Goal: Task Accomplishment & Management: Manage account settings

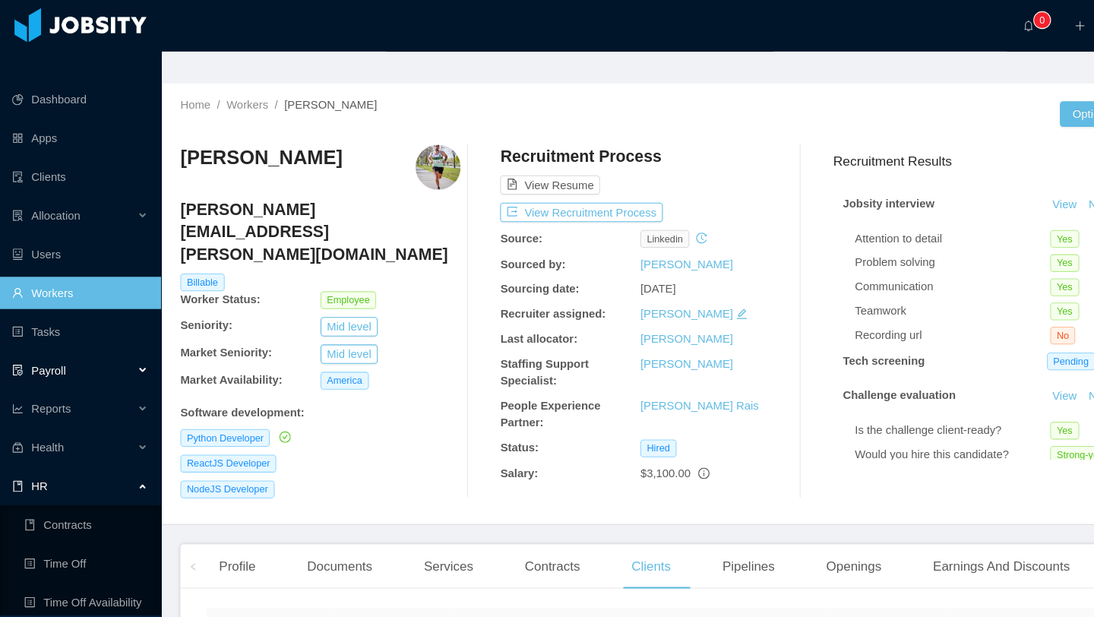
scroll to position [12, 0]
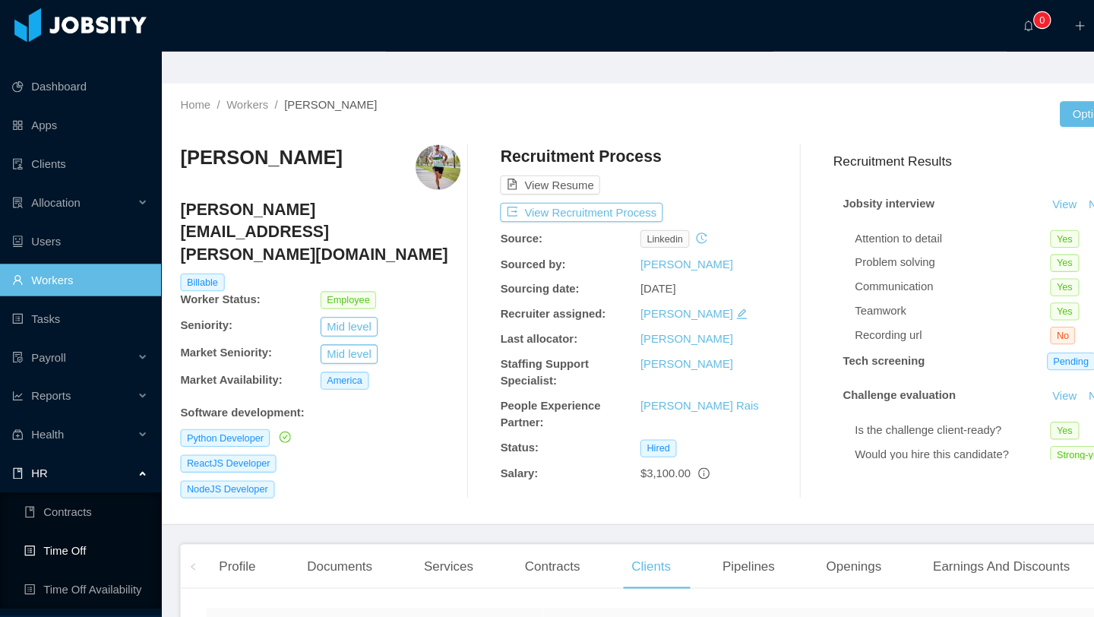
click at [63, 505] on link "Time Off" at bounding box center [81, 520] width 117 height 30
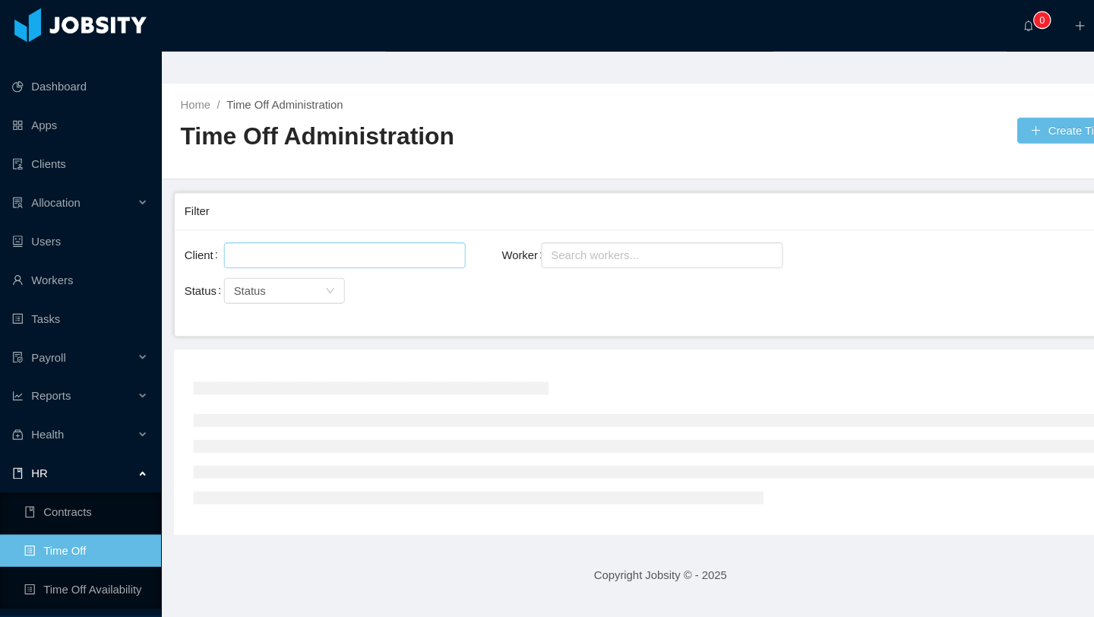
click at [274, 230] on div at bounding box center [323, 241] width 214 height 23
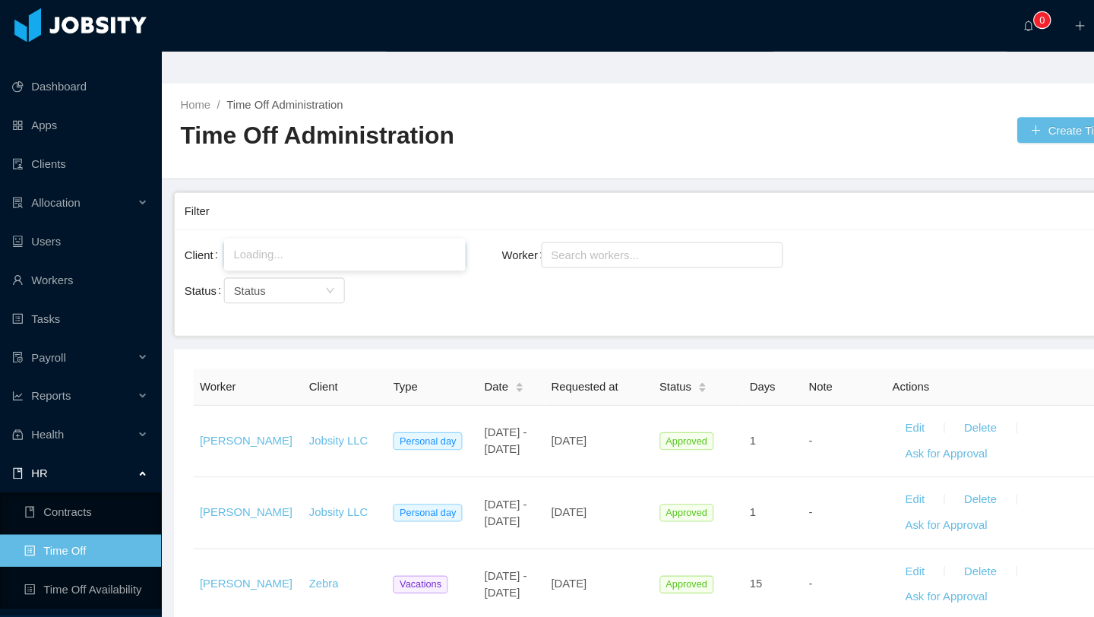
type input "*****"
click at [287, 242] on li "Creed Interactive" at bounding box center [325, 240] width 228 height 24
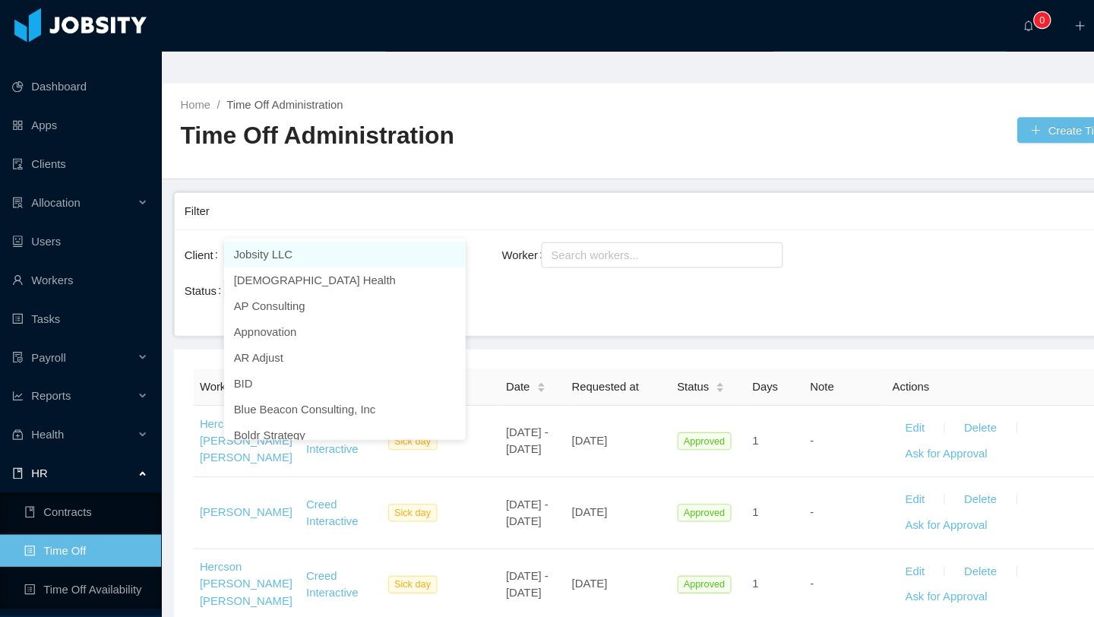
click at [457, 185] on div "Filter" at bounding box center [614, 199] width 880 height 28
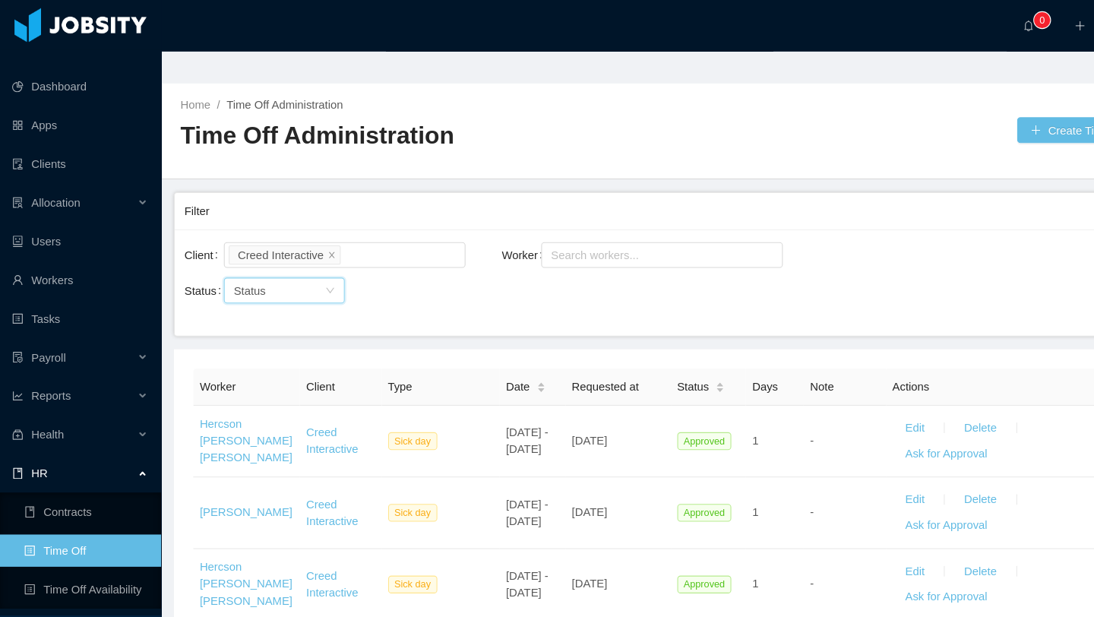
click at [315, 270] on icon "icon: down" at bounding box center [311, 274] width 9 height 9
click at [287, 302] on li "Not Approved" at bounding box center [268, 298] width 114 height 24
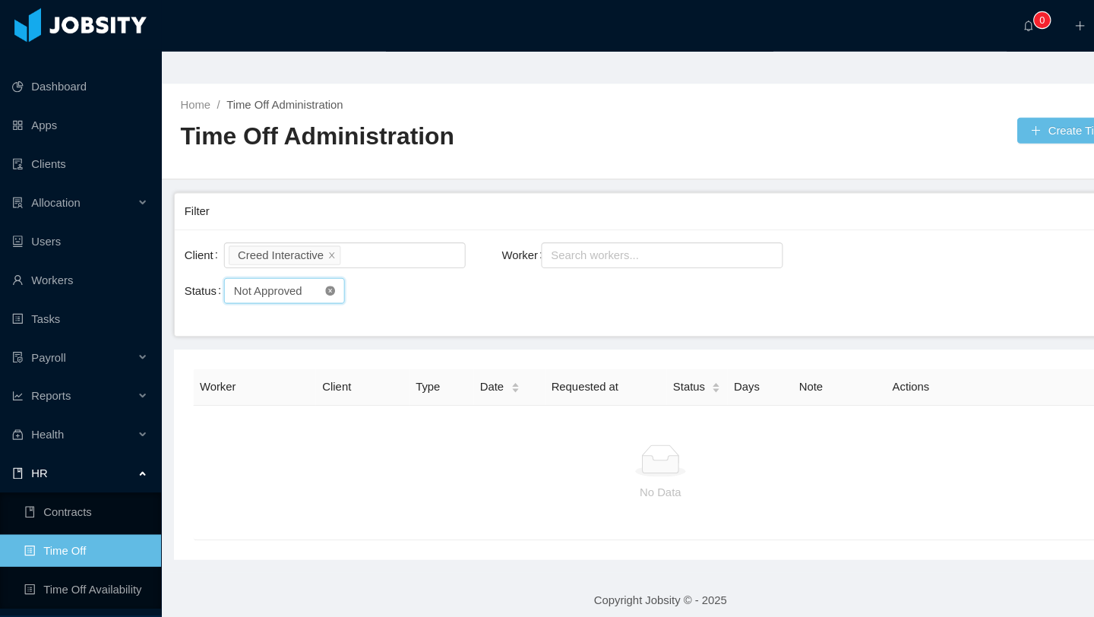
click at [315, 270] on icon "icon: close-circle" at bounding box center [311, 274] width 9 height 9
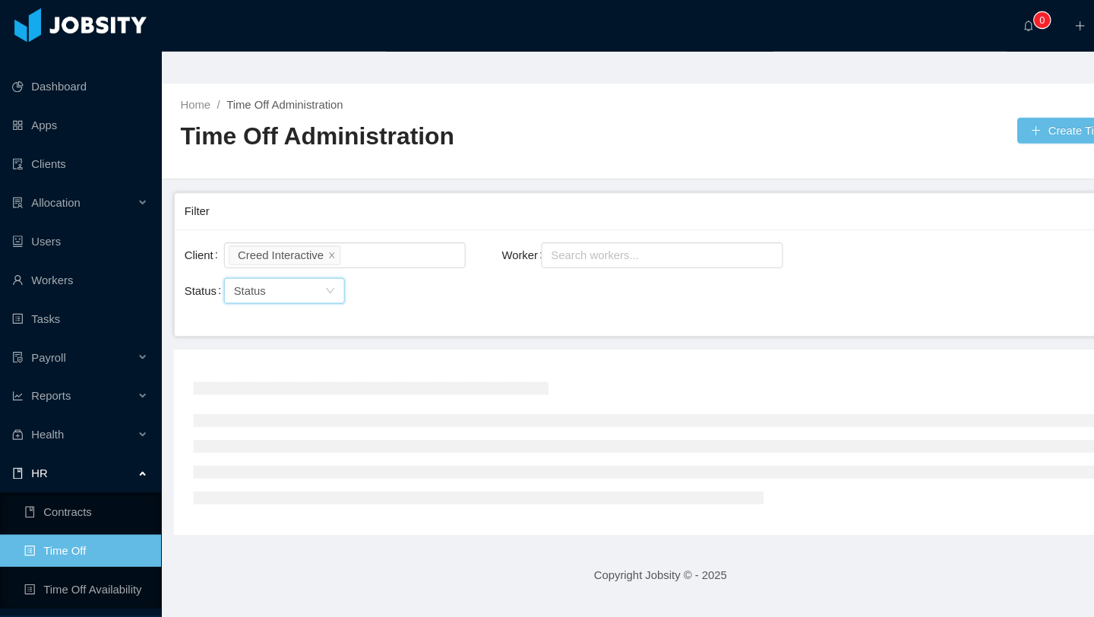
click at [312, 271] on icon "icon: down" at bounding box center [312, 273] width 8 height 5
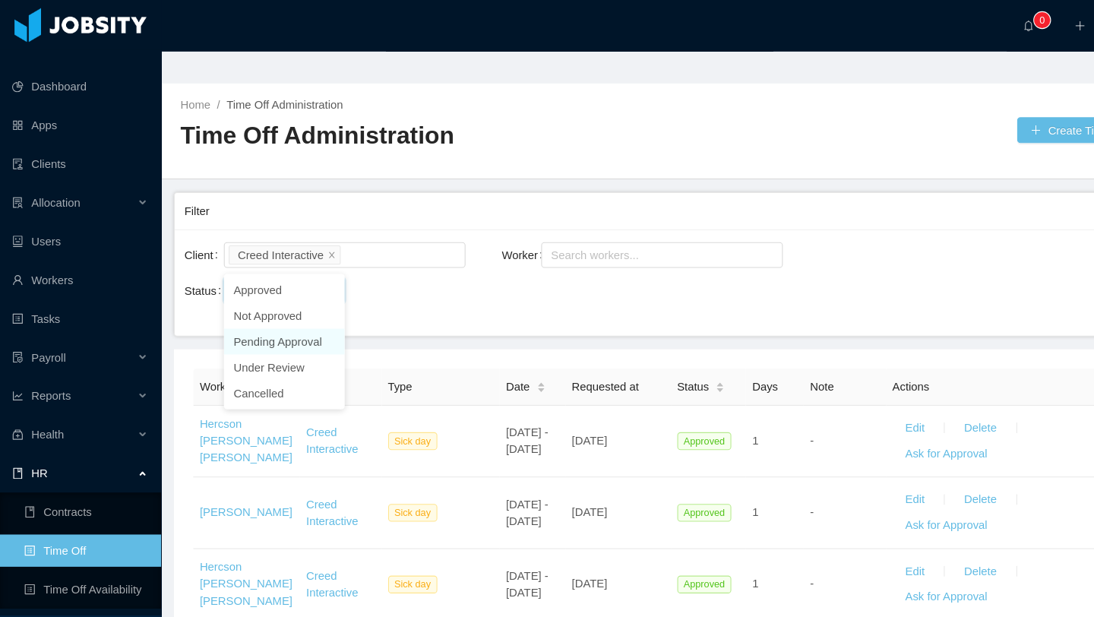
click at [276, 325] on li "Pending Approval" at bounding box center [268, 322] width 114 height 24
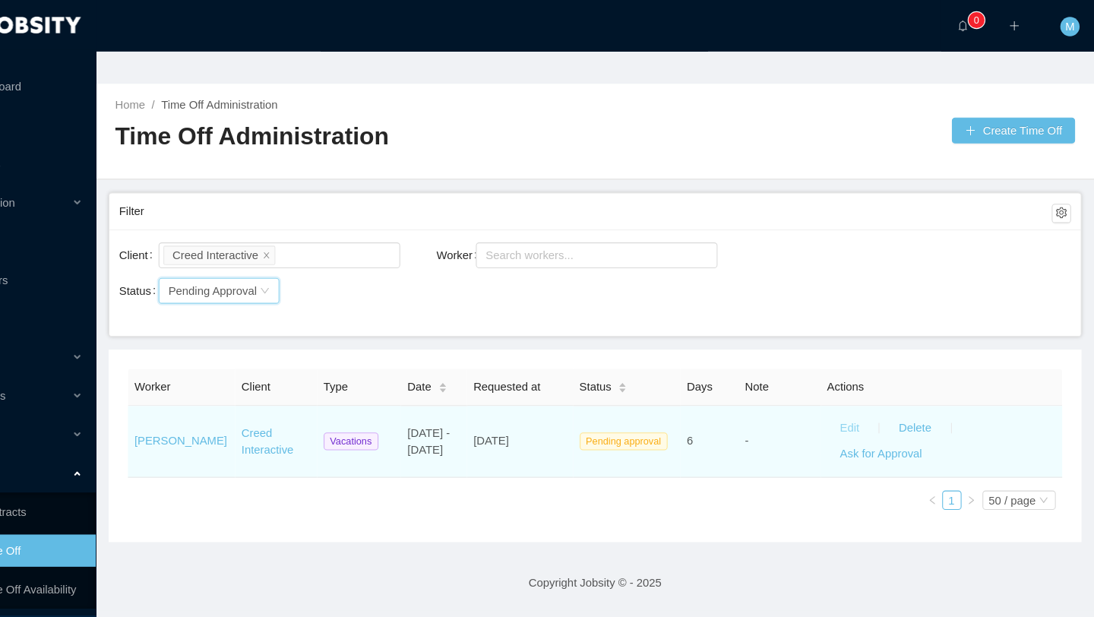
click at [864, 392] on button "Edit" at bounding box center [863, 404] width 43 height 24
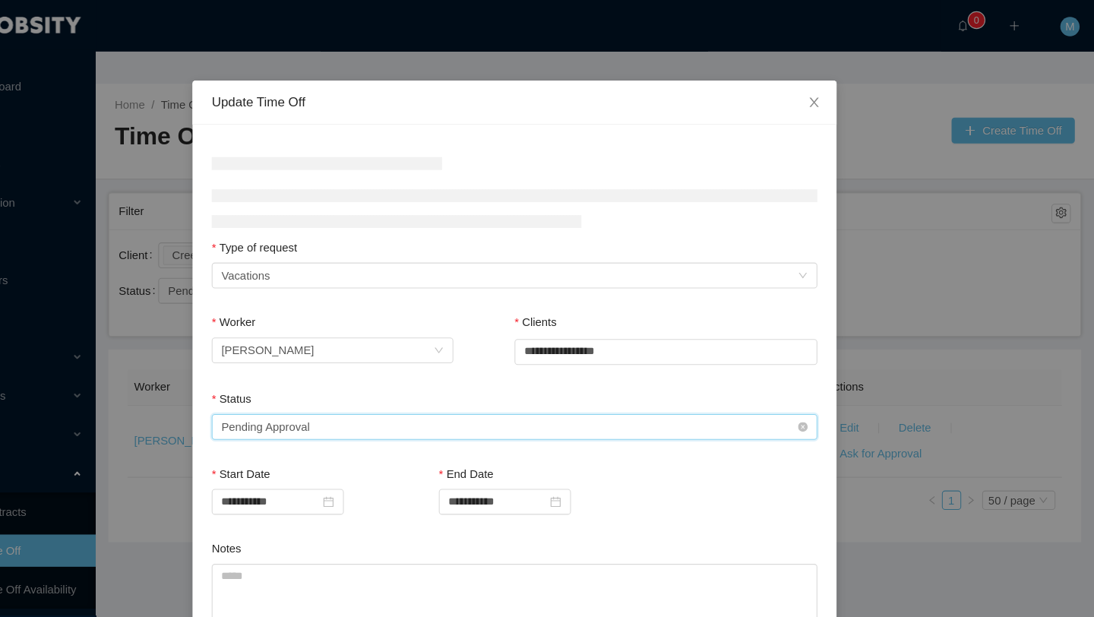
click at [362, 404] on div "Select status Pending Approval" at bounding box center [542, 402] width 543 height 23
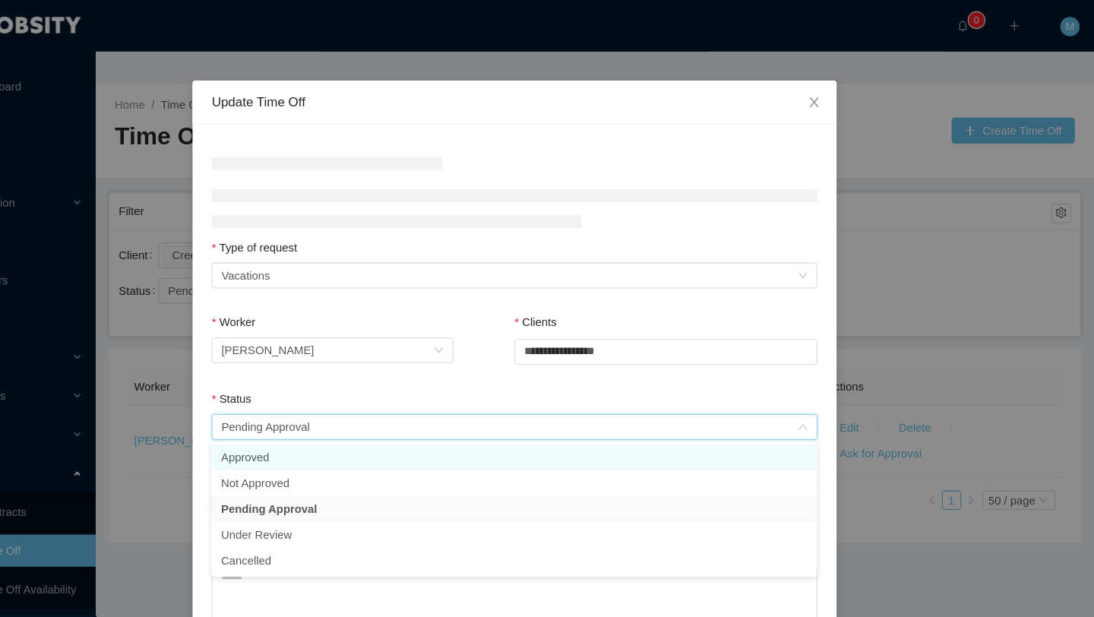
click at [310, 421] on div "Status Select status Pending Approval" at bounding box center [546, 395] width 571 height 52
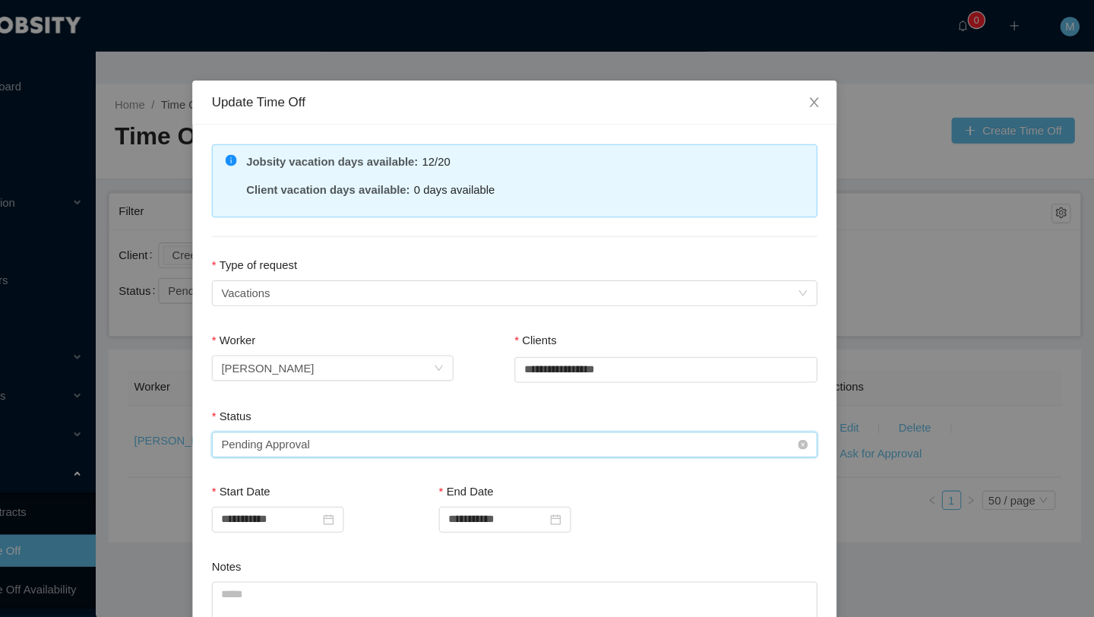
click at [360, 416] on div "Select status Pending Approval" at bounding box center [542, 419] width 543 height 23
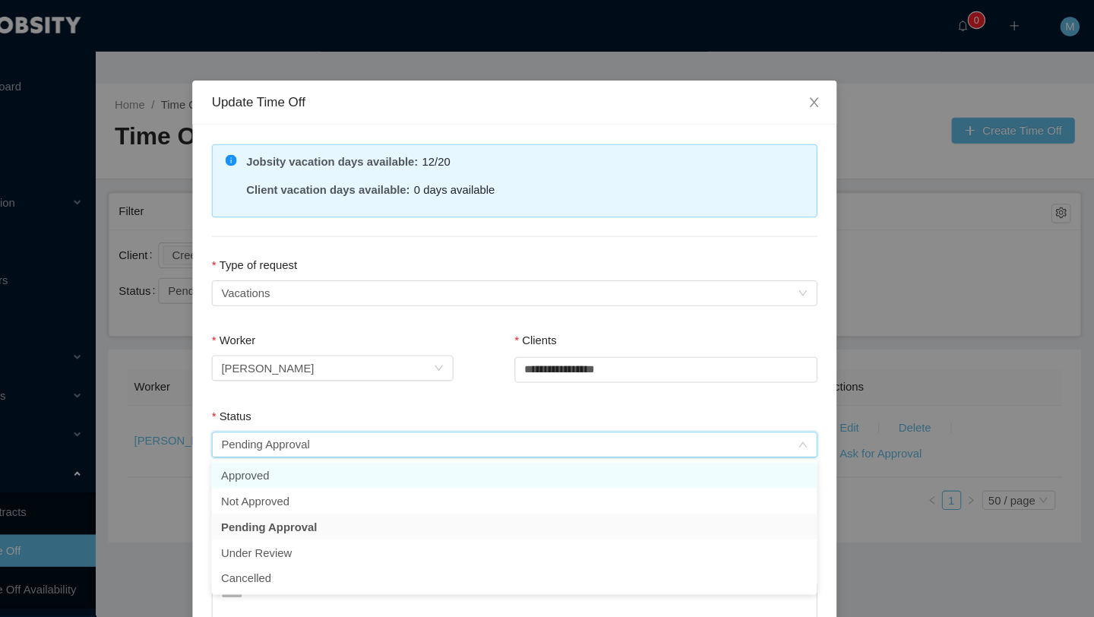
click at [308, 443] on li "Approved" at bounding box center [546, 448] width 571 height 24
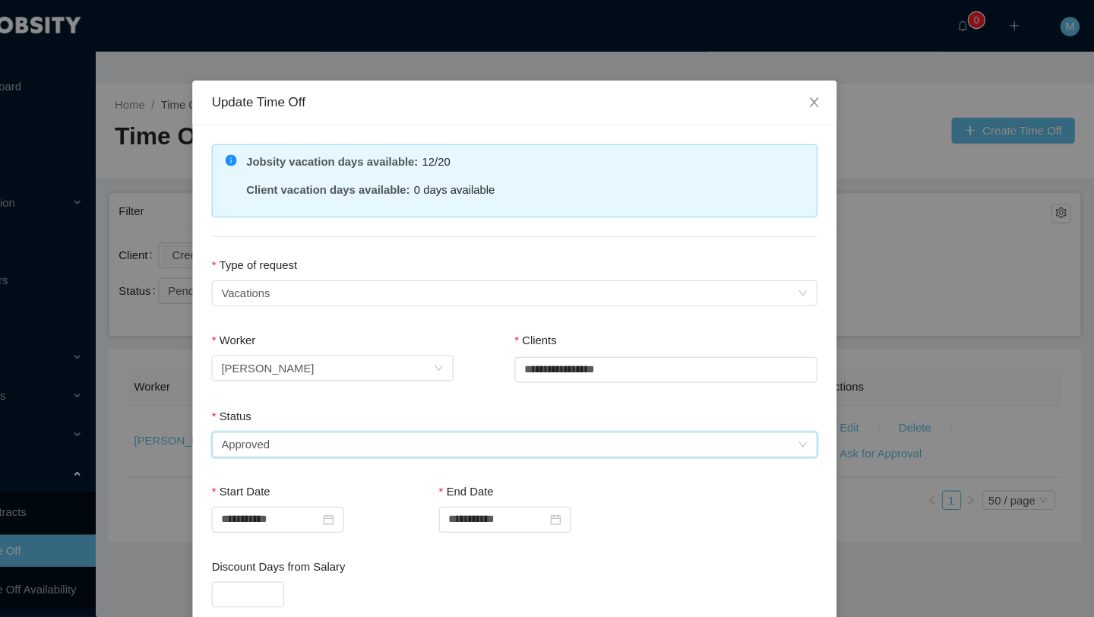
click at [340, 382] on div "Worker Search workers... [PERSON_NAME]" at bounding box center [380, 348] width 238 height 71
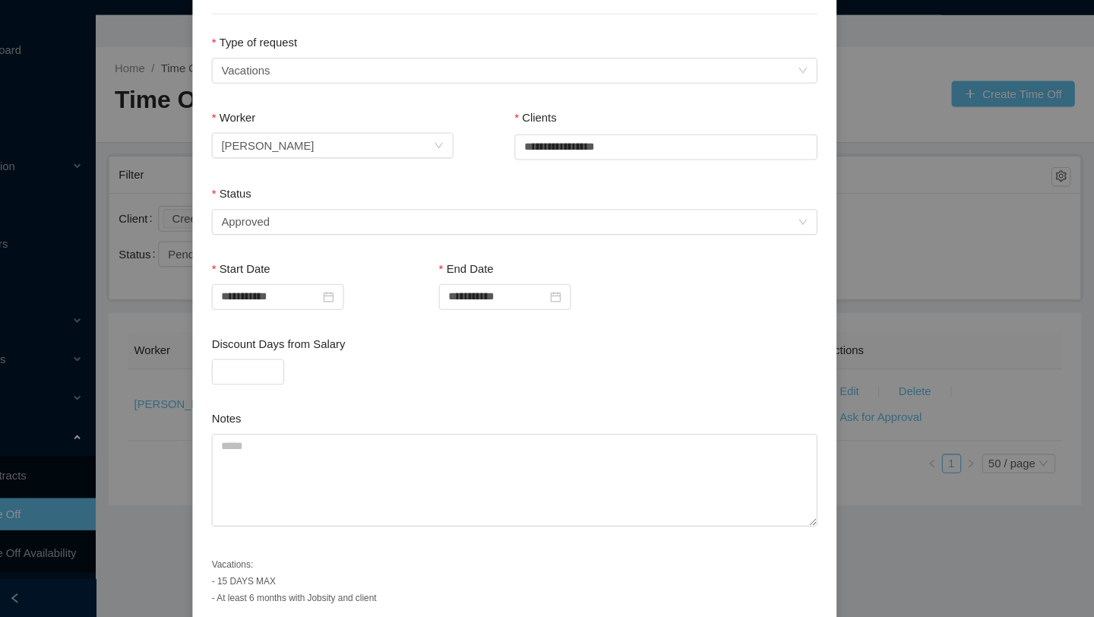
scroll to position [240, 0]
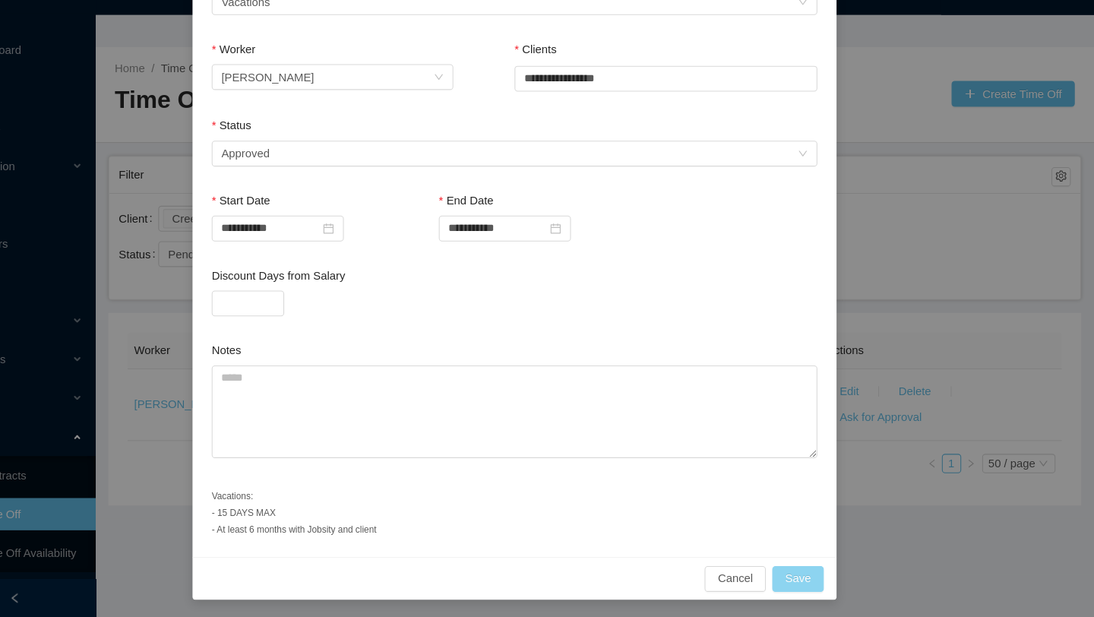
click at [805, 583] on button "Save" at bounding box center [814, 580] width 49 height 24
